Goal: Transaction & Acquisition: Download file/media

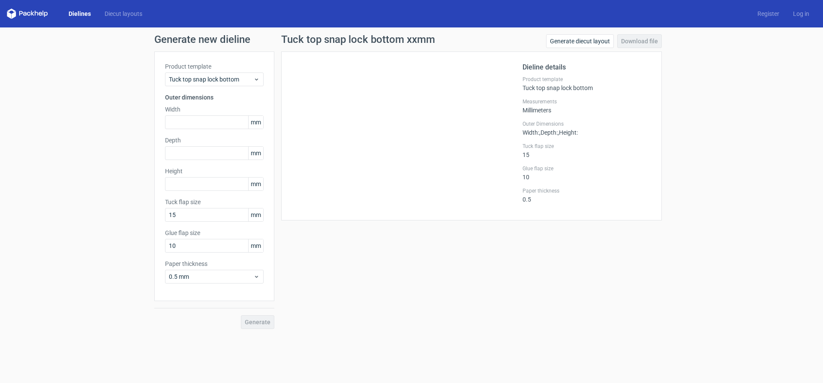
click at [395, 122] on div at bounding box center [407, 135] width 230 height 147
drag, startPoint x: 78, startPoint y: 14, endPoint x: 78, endPoint y: 23, distance: 9.5
click at [78, 14] on link "Dielines" at bounding box center [80, 13] width 36 height 9
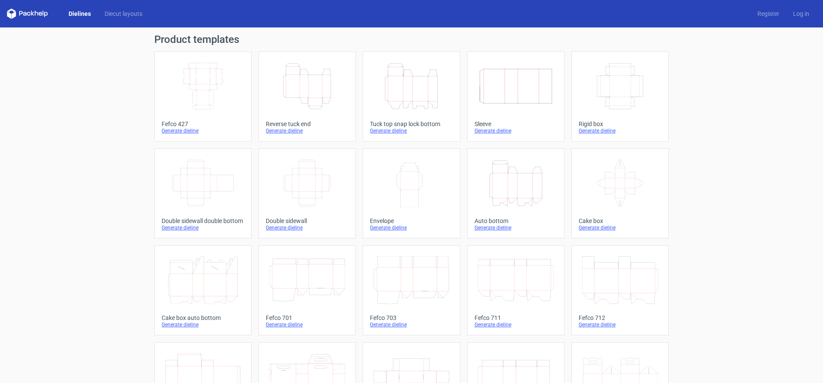
click at [196, 85] on icon "Width Depth Height" at bounding box center [203, 86] width 76 height 48
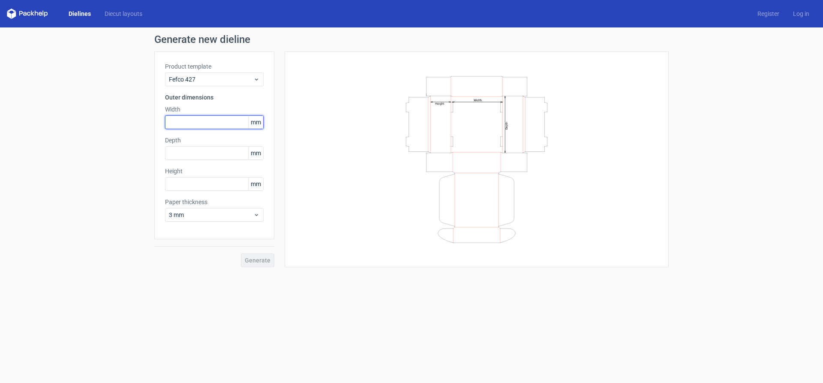
click at [190, 125] on input "text" at bounding box center [214, 122] width 99 height 14
type input "400"
click at [189, 153] on input "text" at bounding box center [214, 153] width 99 height 14
type input "300"
click at [185, 184] on input "text" at bounding box center [214, 184] width 99 height 14
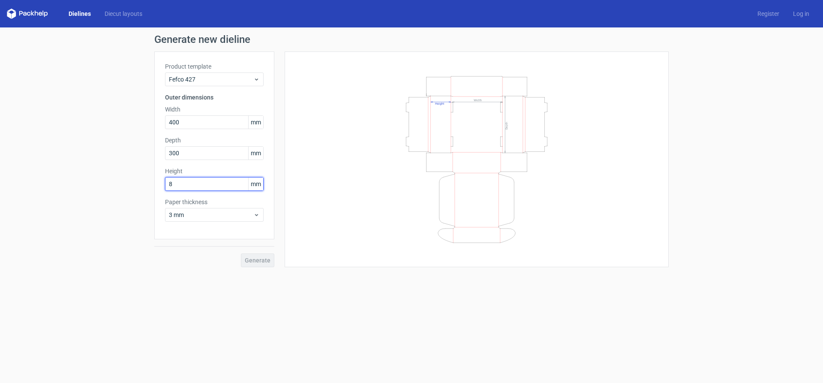
type input "80"
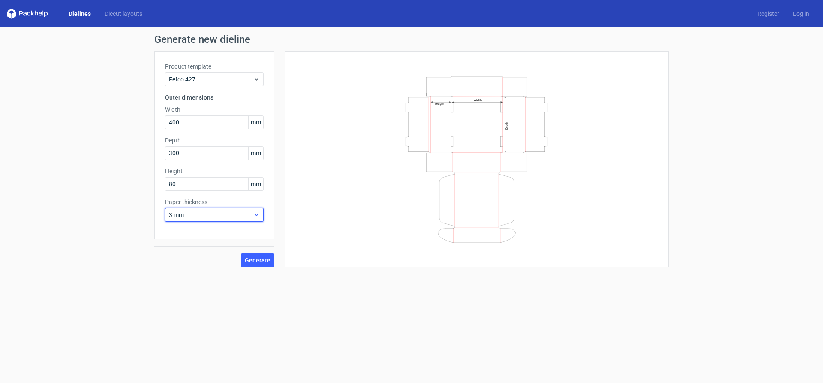
click at [195, 215] on span "3 mm" at bounding box center [211, 214] width 84 height 9
click at [194, 272] on div "1.5 mm" at bounding box center [214, 275] width 92 height 14
click at [239, 263] on div "Generate" at bounding box center [214, 253] width 120 height 28
click at [260, 261] on span "Generate" at bounding box center [258, 260] width 26 height 6
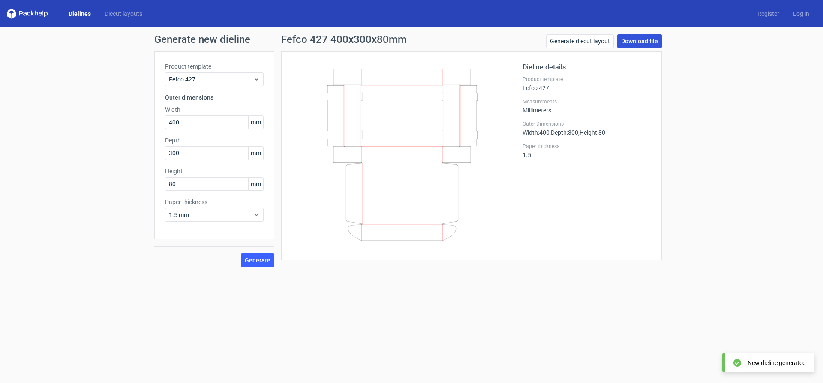
click at [634, 42] on link "Download file" at bounding box center [639, 41] width 45 height 14
click at [643, 180] on div "Dieline details Product template Fefco 427 Measurements Millimeters Outer Dimen…" at bounding box center [586, 155] width 129 height 187
click at [643, 41] on link "Download file" at bounding box center [639, 41] width 45 height 14
click at [308, 179] on icon at bounding box center [402, 154] width 206 height 171
click at [80, 12] on link "Dielines" at bounding box center [80, 13] width 36 height 9
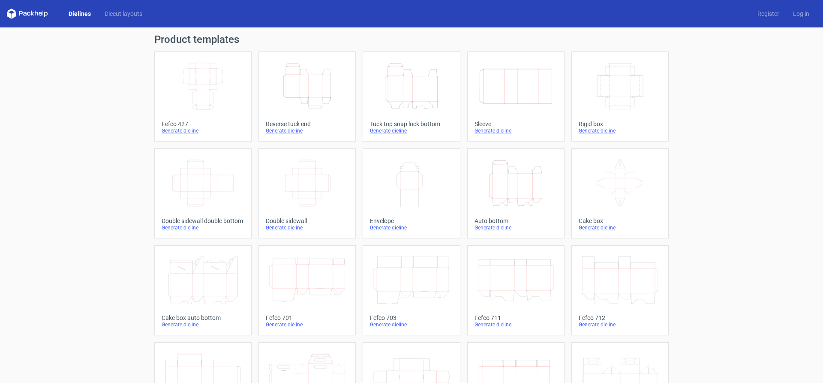
click at [224, 86] on icon "Width Depth Height" at bounding box center [203, 86] width 76 height 48
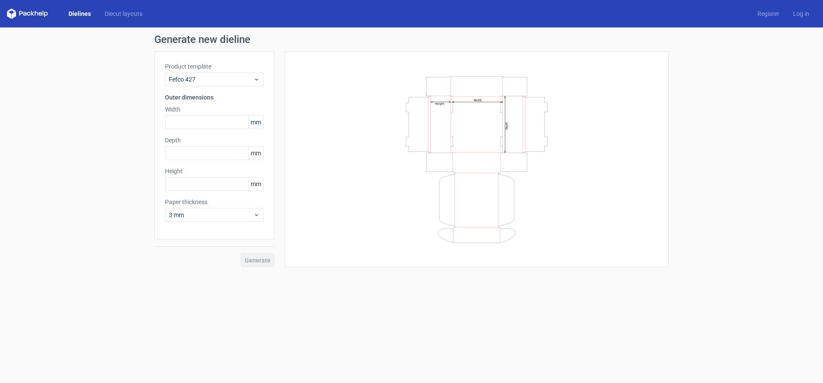
click at [484, 142] on icon "Width Depth Height" at bounding box center [476, 159] width 257 height 171
click at [187, 124] on input "text" at bounding box center [214, 122] width 99 height 14
type input "400"
click at [183, 151] on input "text" at bounding box center [214, 153] width 99 height 14
type input "300"
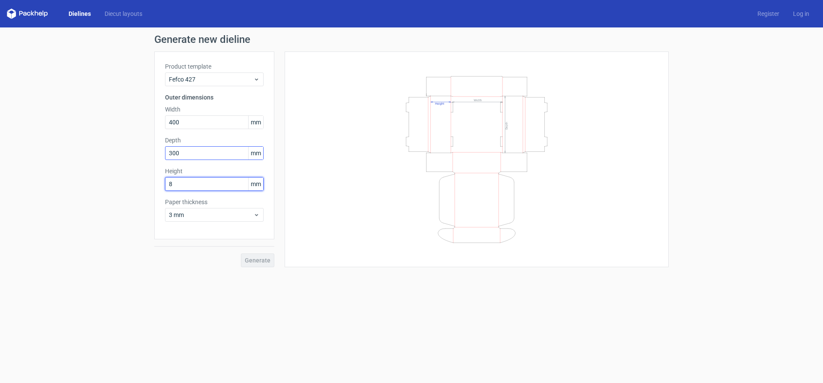
type input "80"
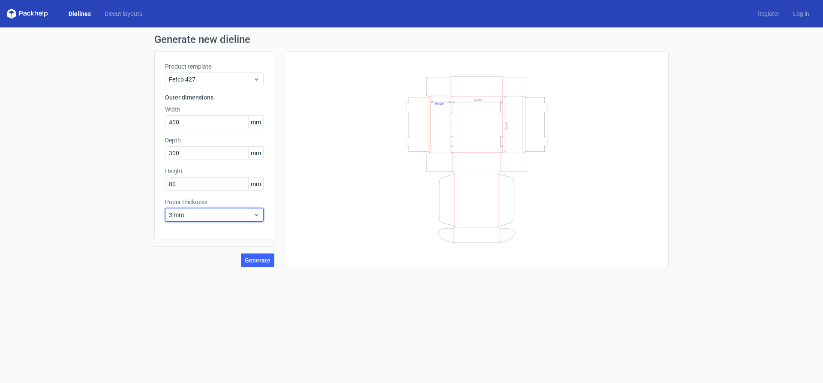
click at [197, 216] on span "3 mm" at bounding box center [211, 214] width 84 height 9
click at [190, 277] on div "1.5 mm" at bounding box center [214, 275] width 92 height 14
click at [257, 258] on span "Generate" at bounding box center [258, 260] width 26 height 6
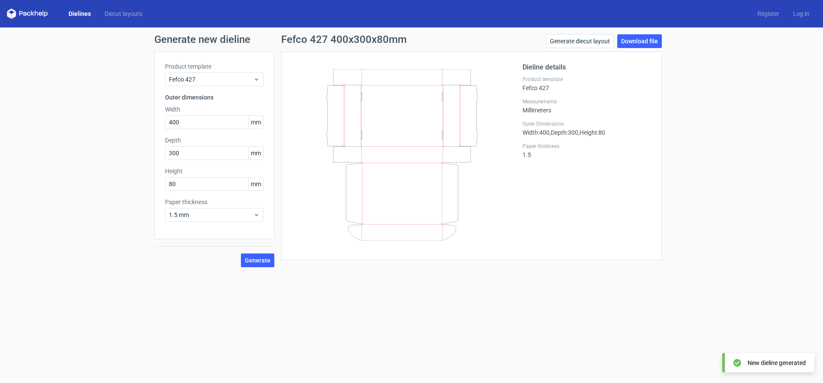
click at [628, 45] on link "Download file" at bounding box center [639, 41] width 45 height 14
